Goal: Use online tool/utility

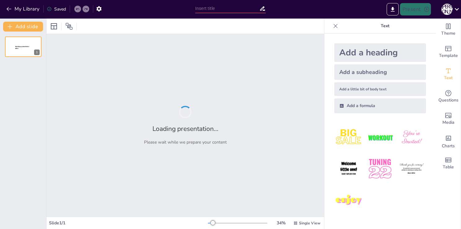
type input "Современное искусство: Вызовы и возможности для молодёжи"
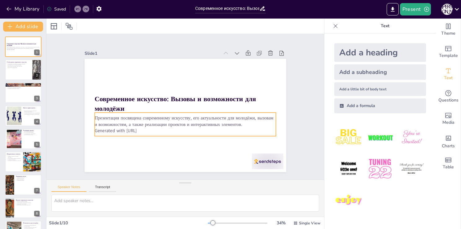
click at [139, 129] on p "Generated with [URL]" at bounding box center [180, 130] width 179 height 44
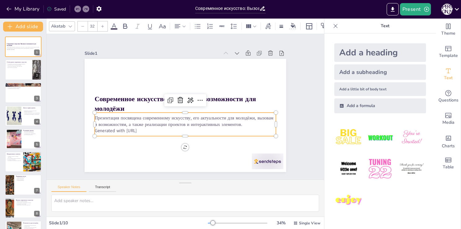
click at [144, 129] on p "Generated with [URL]" at bounding box center [180, 130] width 179 height 44
click at [144, 129] on p "Generated with [URL]" at bounding box center [162, 102] width 44 height 179
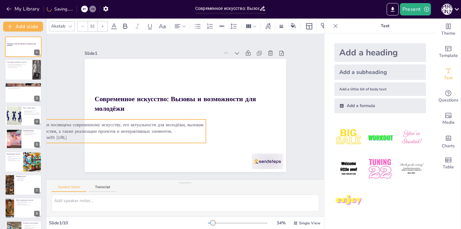
drag, startPoint x: 149, startPoint y: 128, endPoint x: 81, endPoint y: 133, distance: 68.0
click at [81, 133] on p "Generated with [URL]" at bounding box center [112, 129] width 181 height 25
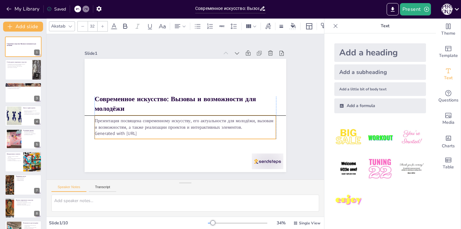
drag, startPoint x: 118, startPoint y: 130, endPoint x: 177, endPoint y: 130, distance: 59.8
click at [177, 130] on p "Generated with [URL]" at bounding box center [179, 133] width 179 height 44
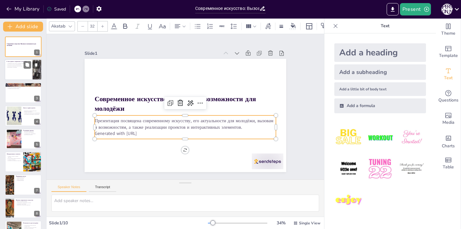
click at [26, 75] on div at bounding box center [23, 69] width 37 height 21
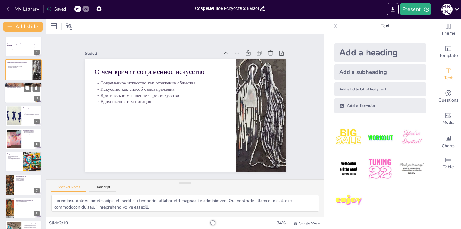
click at [14, 99] on div at bounding box center [23, 92] width 37 height 21
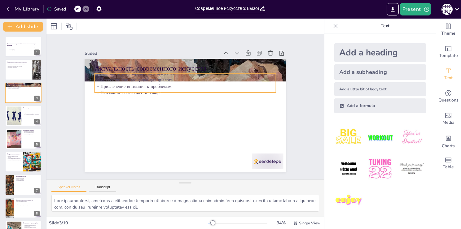
click at [98, 84] on p "Привлечение внимания к проблемам" at bounding box center [187, 86] width 181 height 25
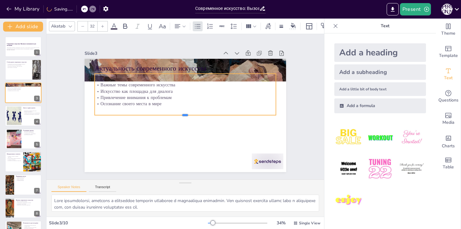
drag, startPoint x: 109, startPoint y: 90, endPoint x: 109, endPoint y: 111, distance: 21.1
click at [109, 111] on div at bounding box center [183, 117] width 178 height 43
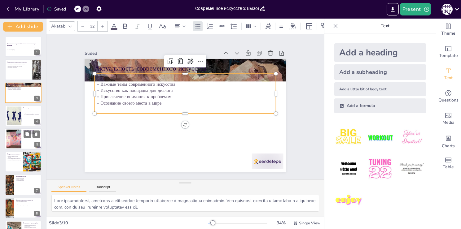
scroll to position [40, 0]
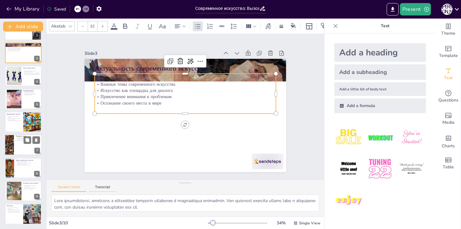
click at [23, 147] on div at bounding box center [23, 145] width 37 height 21
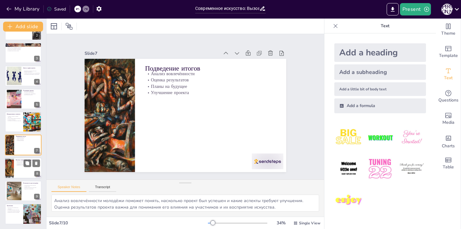
click at [20, 165] on p "Решения для преодоления трудностей" at bounding box center [28, 164] width 24 height 1
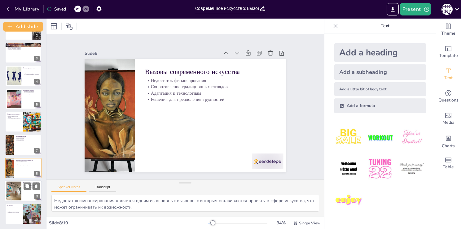
click at [15, 188] on div at bounding box center [13, 191] width 33 height 19
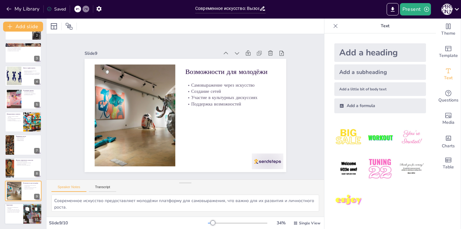
click at [18, 214] on div at bounding box center [23, 214] width 37 height 21
type textarea "Искусство действительно служит платформой для изменений, позволяя молодёжи выра…"
